Goal: Task Accomplishment & Management: Manage account settings

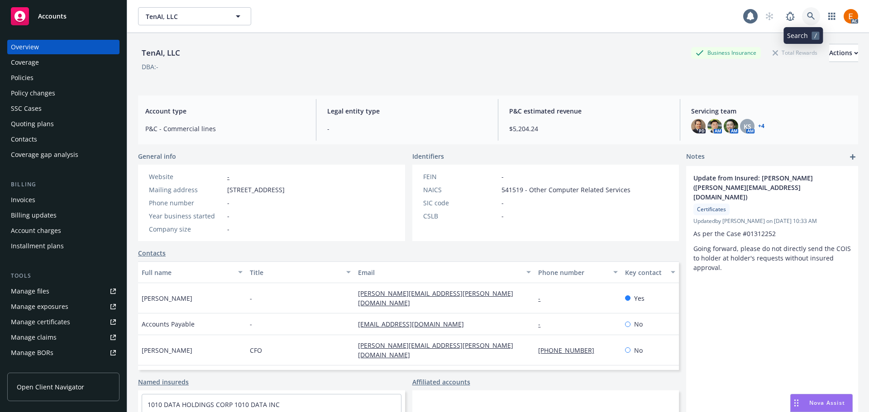
click at [807, 17] on icon at bounding box center [811, 16] width 8 height 8
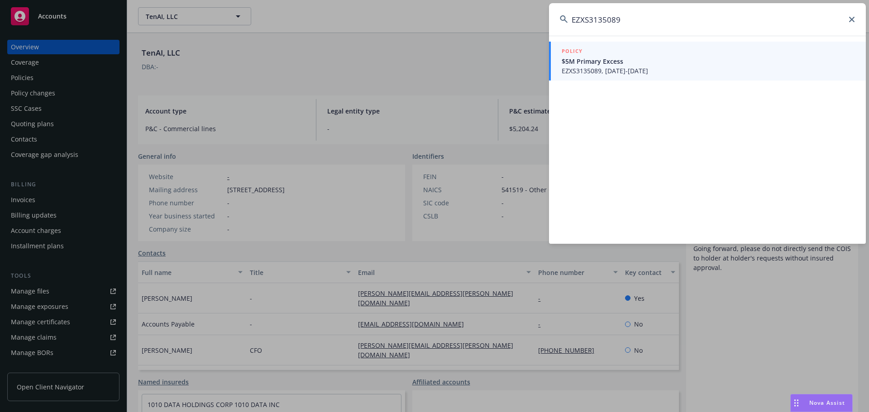
type input "EZXS3135089"
click at [638, 72] on span "EZXS3135089, [DATE]-[DATE]" at bounding box center [707, 70] width 293 height 9
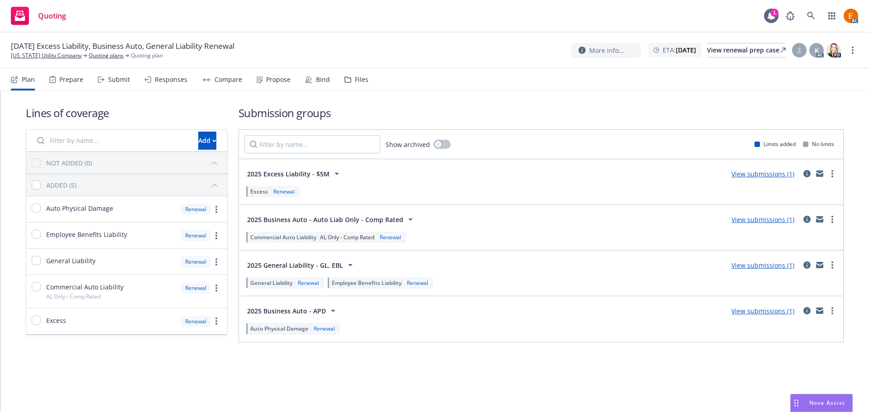
click at [344, 81] on icon at bounding box center [347, 79] width 7 height 6
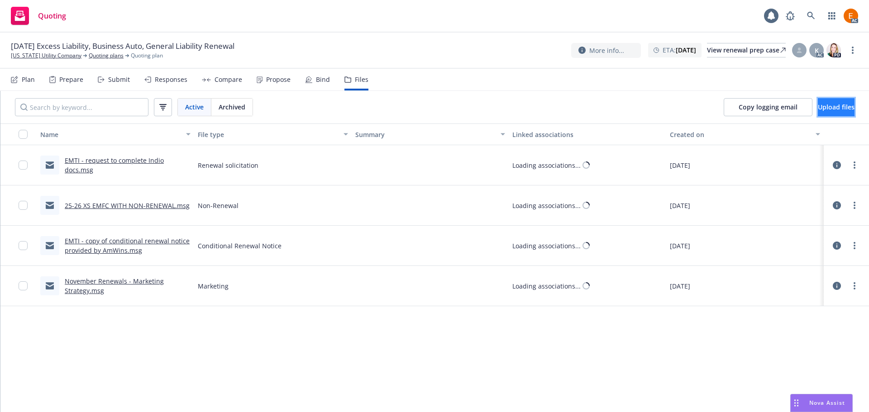
click at [817, 104] on span "Upload files" at bounding box center [835, 107] width 37 height 9
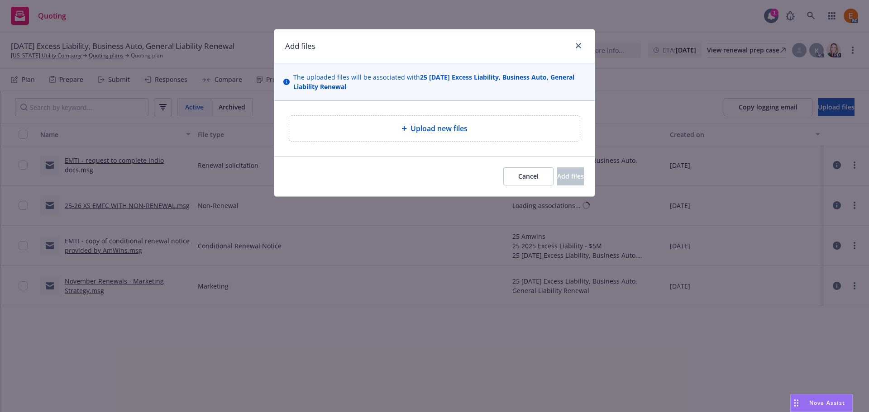
click at [454, 118] on div "Upload new files" at bounding box center [434, 128] width 290 height 25
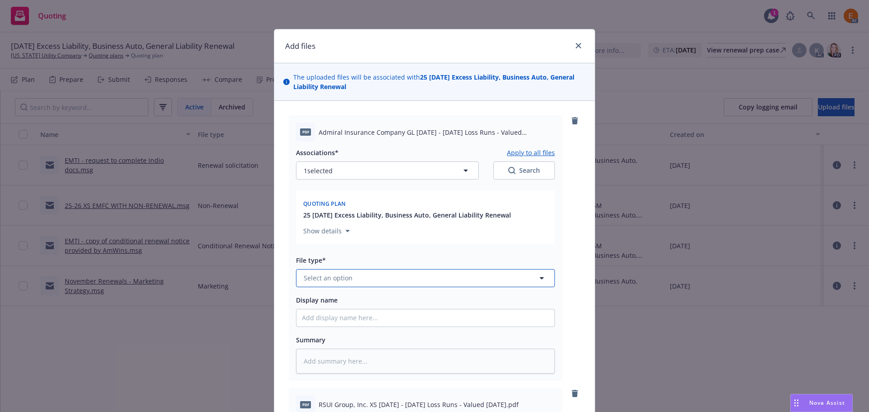
click at [354, 282] on button "Select an option" at bounding box center [425, 278] width 259 height 18
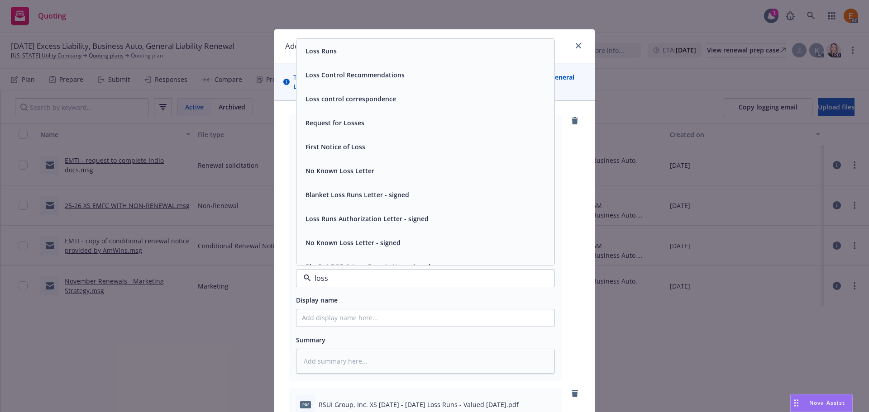
type input "loss r"
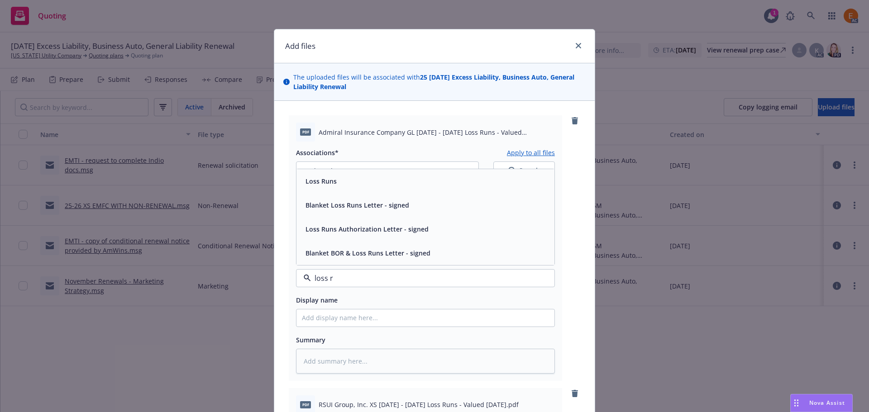
click at [332, 177] on div "Loss Runs" at bounding box center [320, 181] width 37 height 13
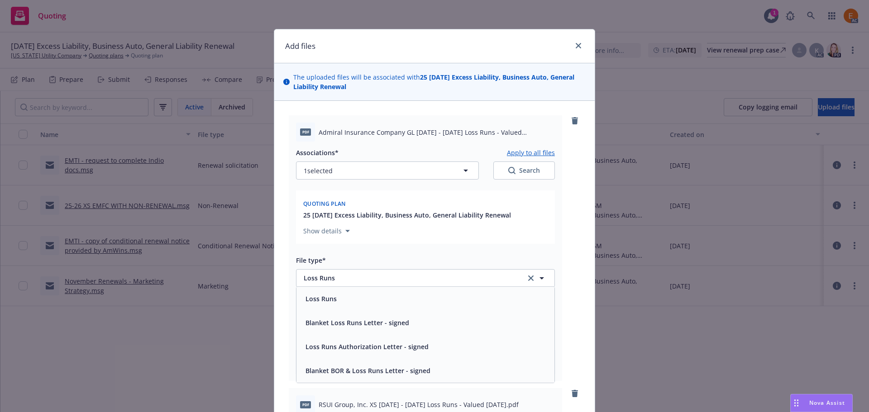
click at [500, 169] on button "Search" at bounding box center [524, 170] width 62 height 18
type textarea "x"
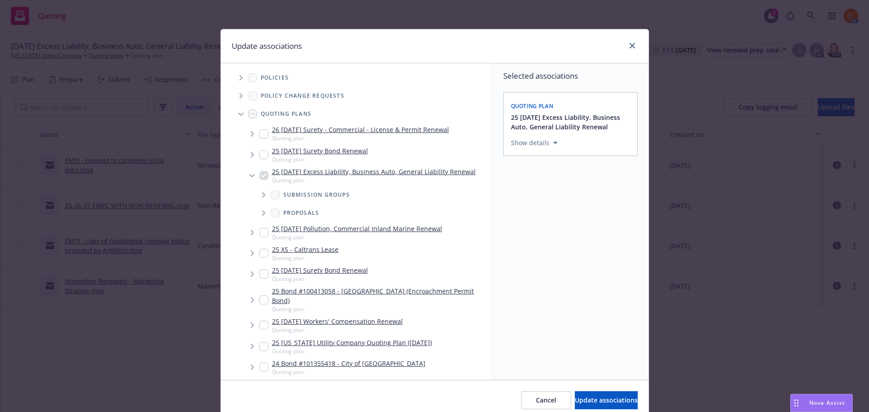
click at [238, 113] on icon "Tree Example" at bounding box center [240, 115] width 5 height 4
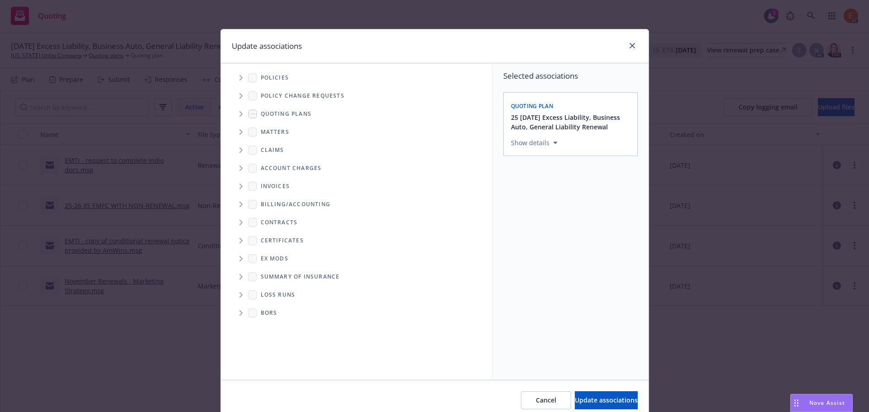
click at [237, 298] on span "Folder Tree Example" at bounding box center [240, 295] width 14 height 14
click at [275, 328] on link "2025" at bounding box center [282, 327] width 14 height 9
checkbox input "true"
click at [584, 399] on span "Update associations" at bounding box center [605, 400] width 63 height 9
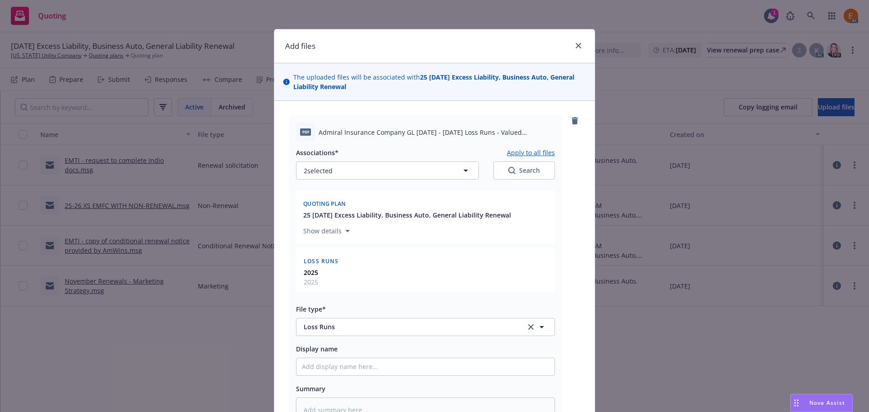
click at [513, 150] on button "Apply to all files" at bounding box center [531, 152] width 48 height 11
type textarea "x"
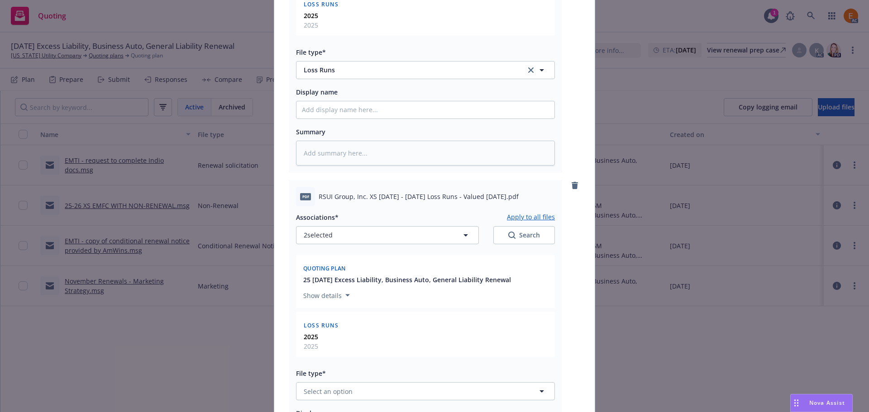
scroll to position [456, 0]
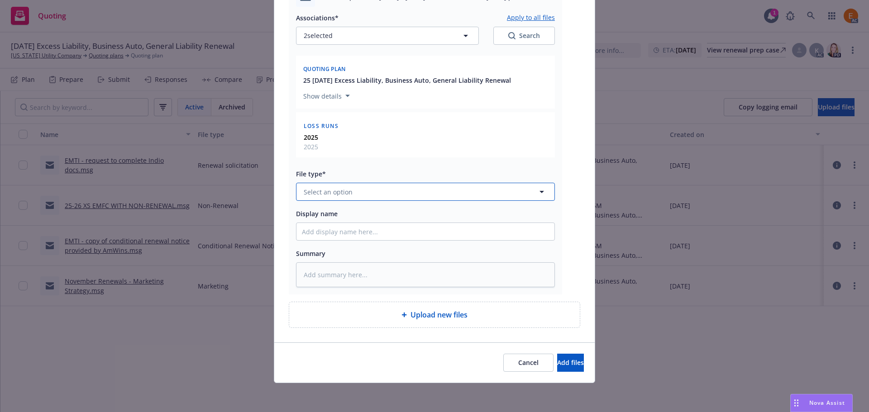
click at [339, 190] on span "Select an option" at bounding box center [328, 191] width 49 height 9
paste input "loss r"
type input "loss r"
click at [337, 208] on div "Loss Runs" at bounding box center [425, 217] width 258 height 24
click at [562, 363] on span "Add files" at bounding box center [570, 362] width 27 height 9
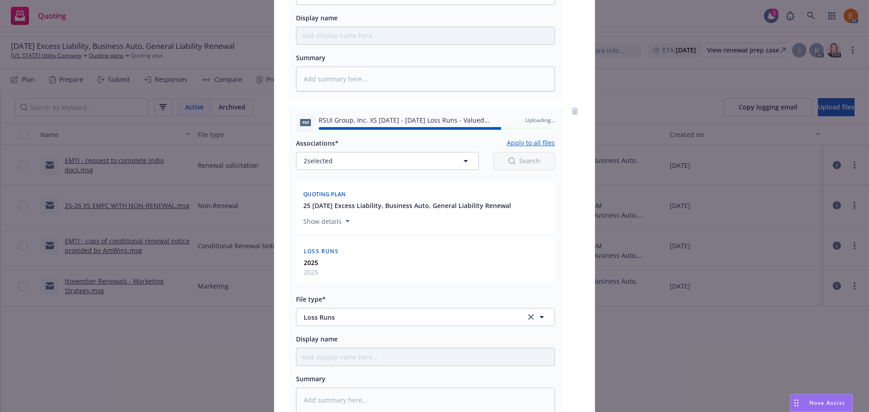
scroll to position [362, 0]
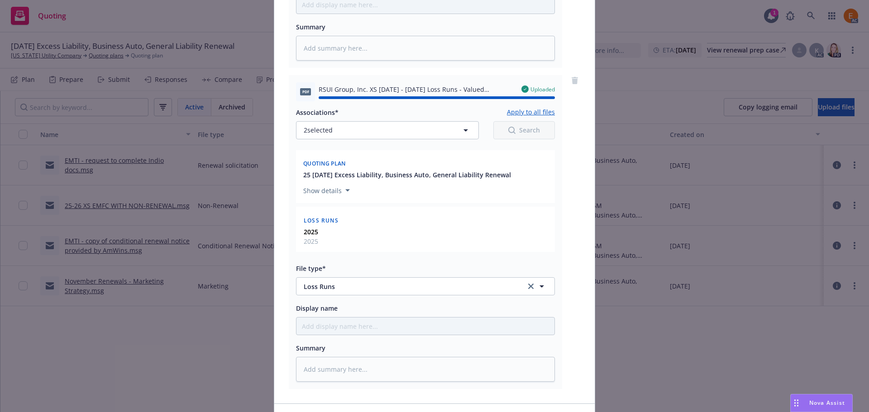
type textarea "x"
